Goal: Information Seeking & Learning: Learn about a topic

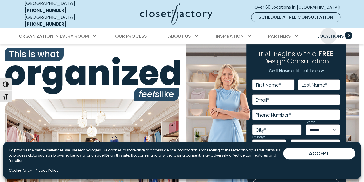
click at [330, 33] on span "Locations" at bounding box center [330, 36] width 26 height 7
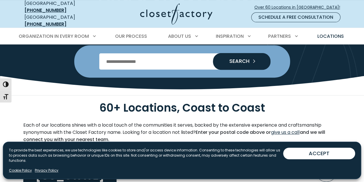
scroll to position [86, 0]
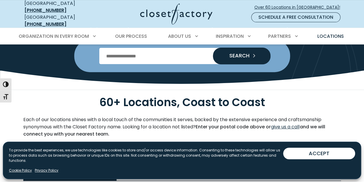
click at [132, 48] on input "Enter Postal Code" at bounding box center [182, 56] width 166 height 16
type input "*****"
click at [213, 47] on button "SEARCH" at bounding box center [242, 55] width 58 height 17
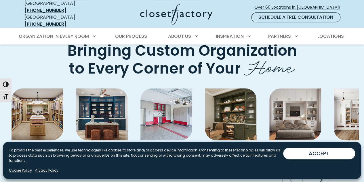
scroll to position [1382, 0]
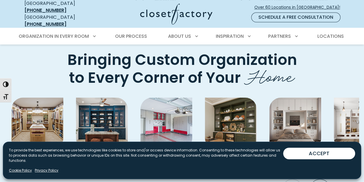
click at [298, 149] on p "Wall Beds" at bounding box center [295, 156] width 35 height 15
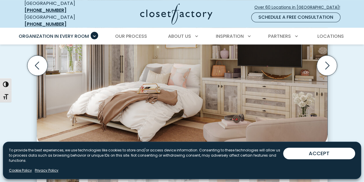
scroll to position [230, 0]
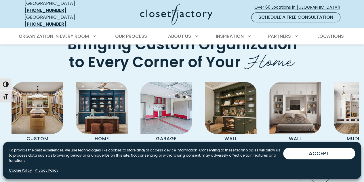
scroll to position [1411, 0]
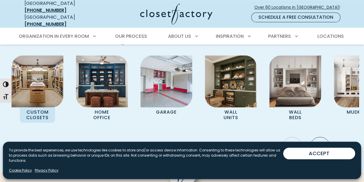
click at [44, 90] on div "Custom Closets Home Office Garage Wall Units Wall Beds Mudrooms Entertainment C…" at bounding box center [182, 104] width 354 height 98
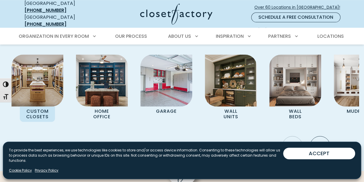
click at [41, 106] on p "Custom Closets" at bounding box center [37, 113] width 35 height 15
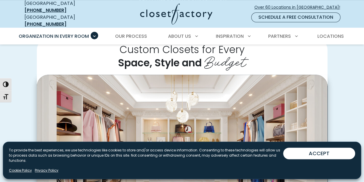
scroll to position [173, 0]
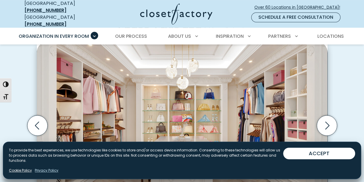
click at [51, 169] on link "Privacy Policy" at bounding box center [47, 170] width 24 height 5
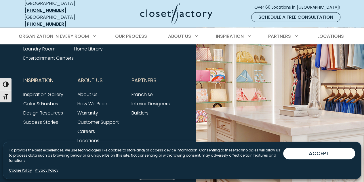
scroll to position [2942, 0]
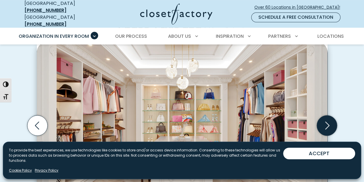
click at [322, 121] on icon "Next slide" at bounding box center [327, 125] width 20 height 20
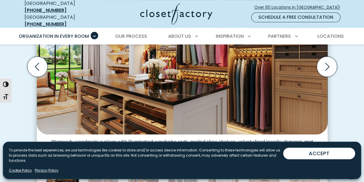
scroll to position [202, 0]
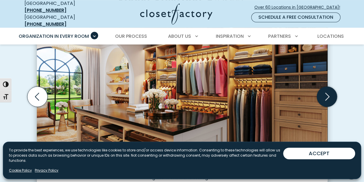
click at [325, 96] on icon "Next slide" at bounding box center [327, 96] width 20 height 20
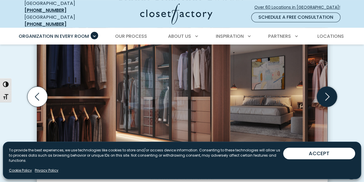
click at [329, 96] on icon "Next slide" at bounding box center [327, 96] width 20 height 20
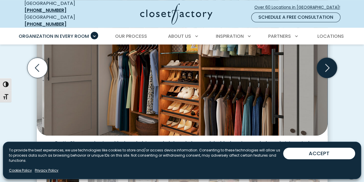
scroll to position [173, 0]
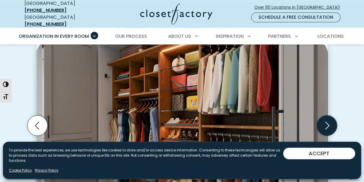
click at [337, 122] on icon "Next slide" at bounding box center [327, 125] width 20 height 20
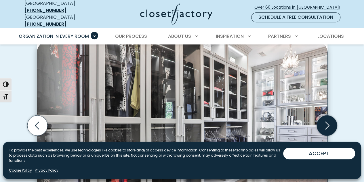
click at [329, 129] on icon "Next slide" at bounding box center [327, 125] width 20 height 20
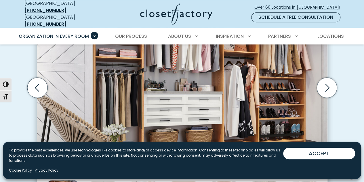
scroll to position [202, 0]
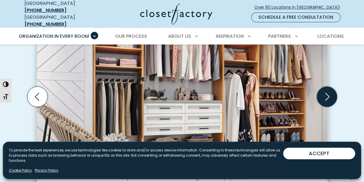
click at [327, 96] on icon "Next slide" at bounding box center [327, 96] width 20 height 20
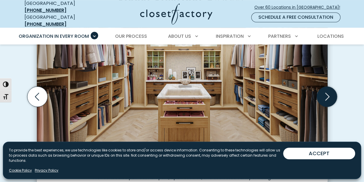
click at [327, 96] on icon "Next slide" at bounding box center [327, 96] width 20 height 20
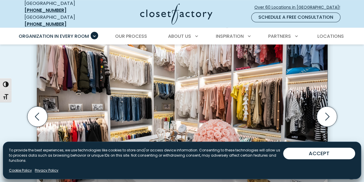
scroll to position [173, 0]
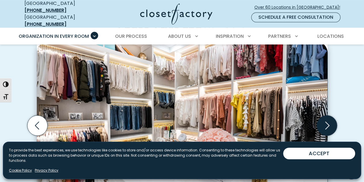
click at [328, 127] on icon "Next slide" at bounding box center [327, 125] width 20 height 20
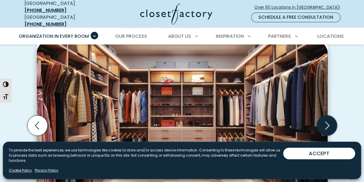
click at [328, 127] on icon "Next slide" at bounding box center [327, 125] width 20 height 20
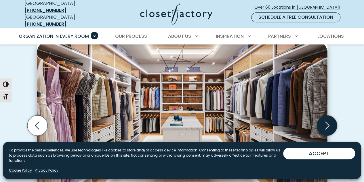
click at [328, 128] on icon "Next slide" at bounding box center [327, 125] width 20 height 20
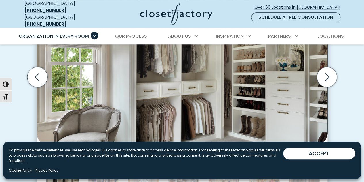
scroll to position [230, 0]
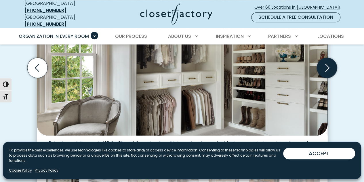
click at [321, 64] on icon "Next slide" at bounding box center [327, 67] width 20 height 20
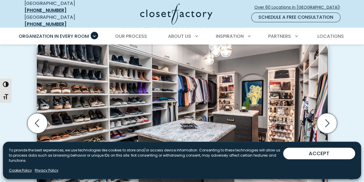
scroll to position [173, 0]
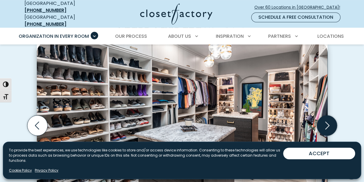
click at [330, 124] on icon "Next slide" at bounding box center [327, 125] width 20 height 20
